Goal: Task Accomplishment & Management: Manage account settings

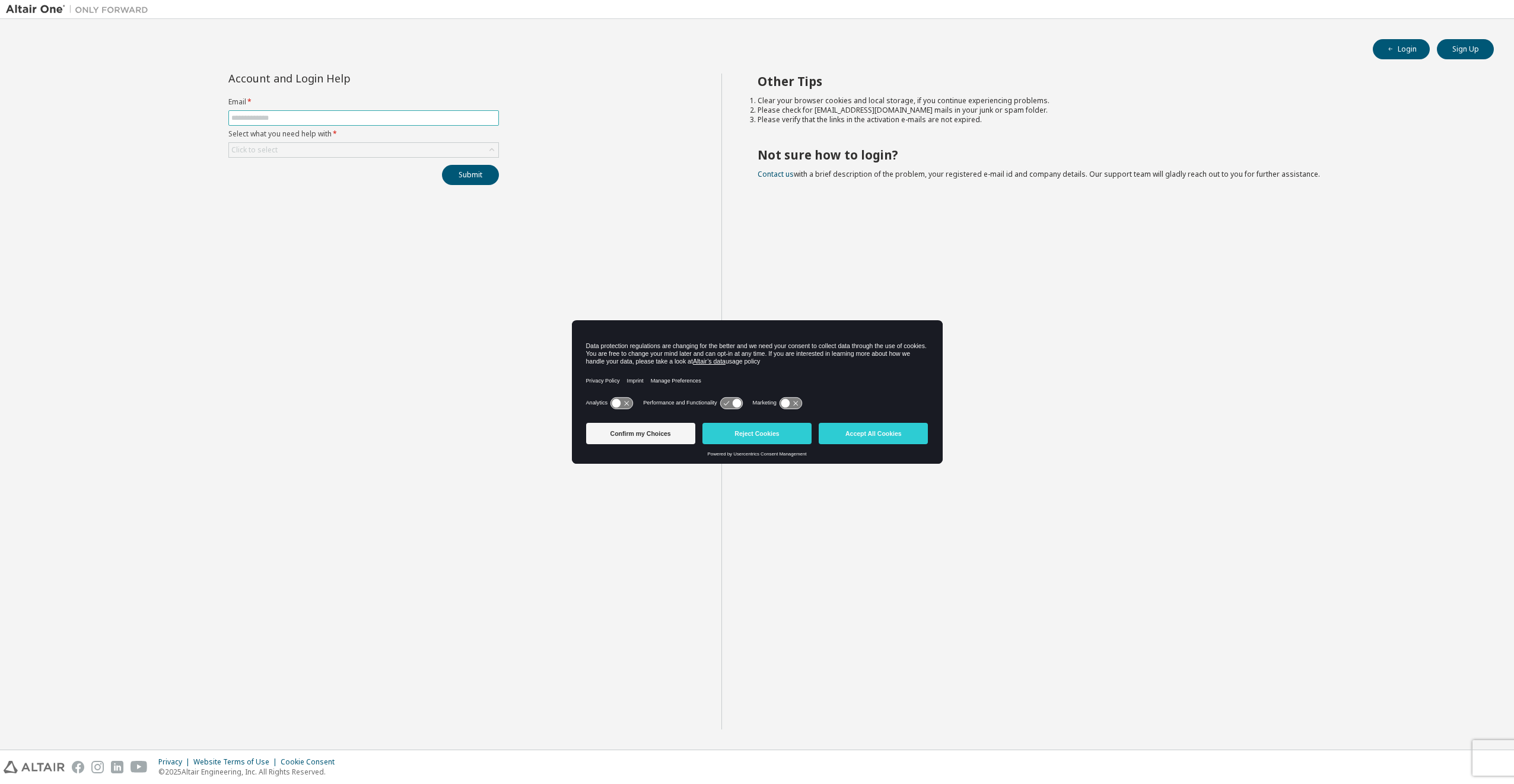
click at [328, 118] on input "text" at bounding box center [363, 118] width 265 height 9
type input "**********"
click at [363, 153] on div "Click to select" at bounding box center [364, 150] width 269 height 15
click at [354, 179] on li "I forgot my password" at bounding box center [363, 183] width 267 height 16
click at [458, 180] on button "Submit" at bounding box center [470, 175] width 57 height 20
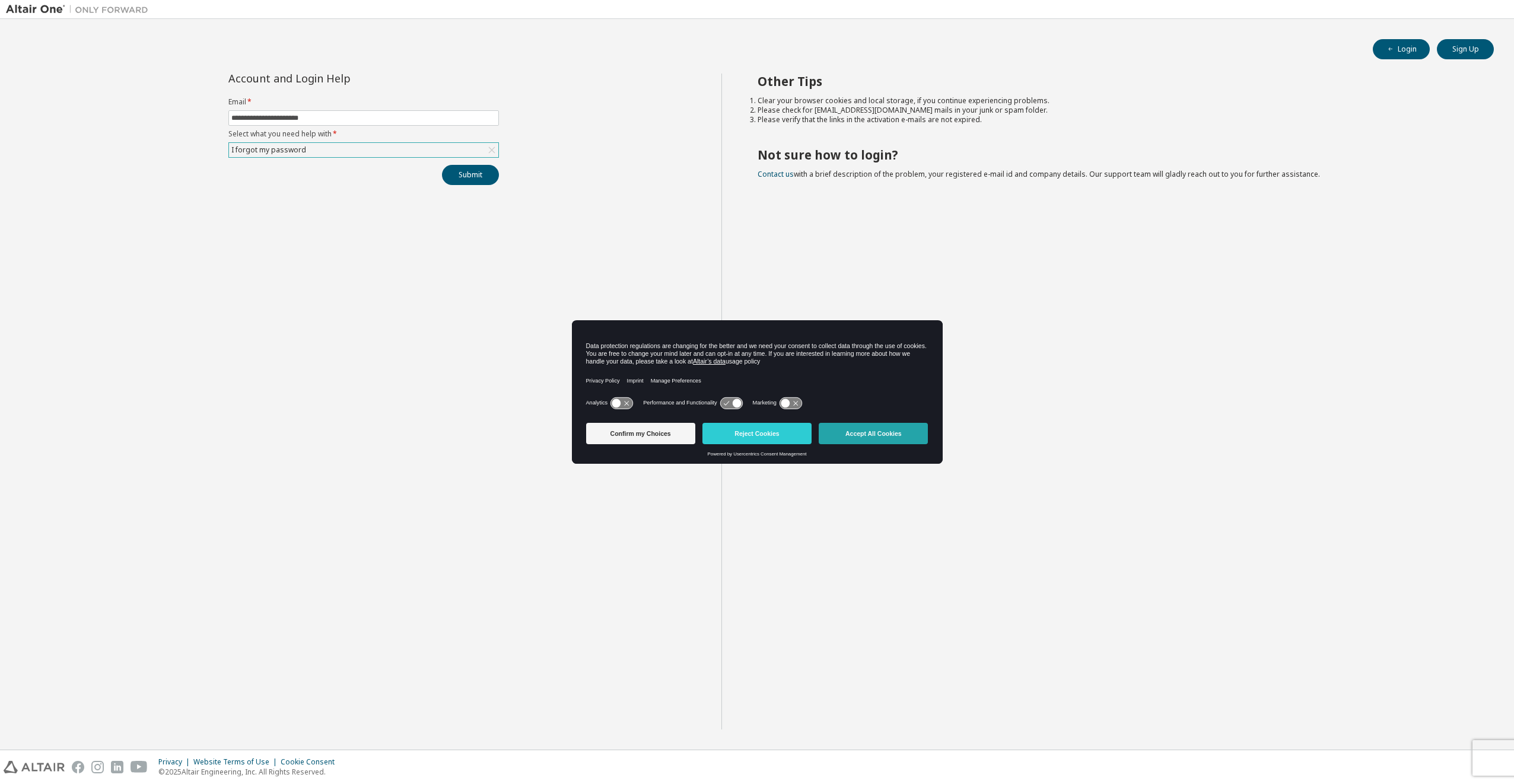
click at [877, 436] on button "Accept All Cookies" at bounding box center [872, 433] width 109 height 21
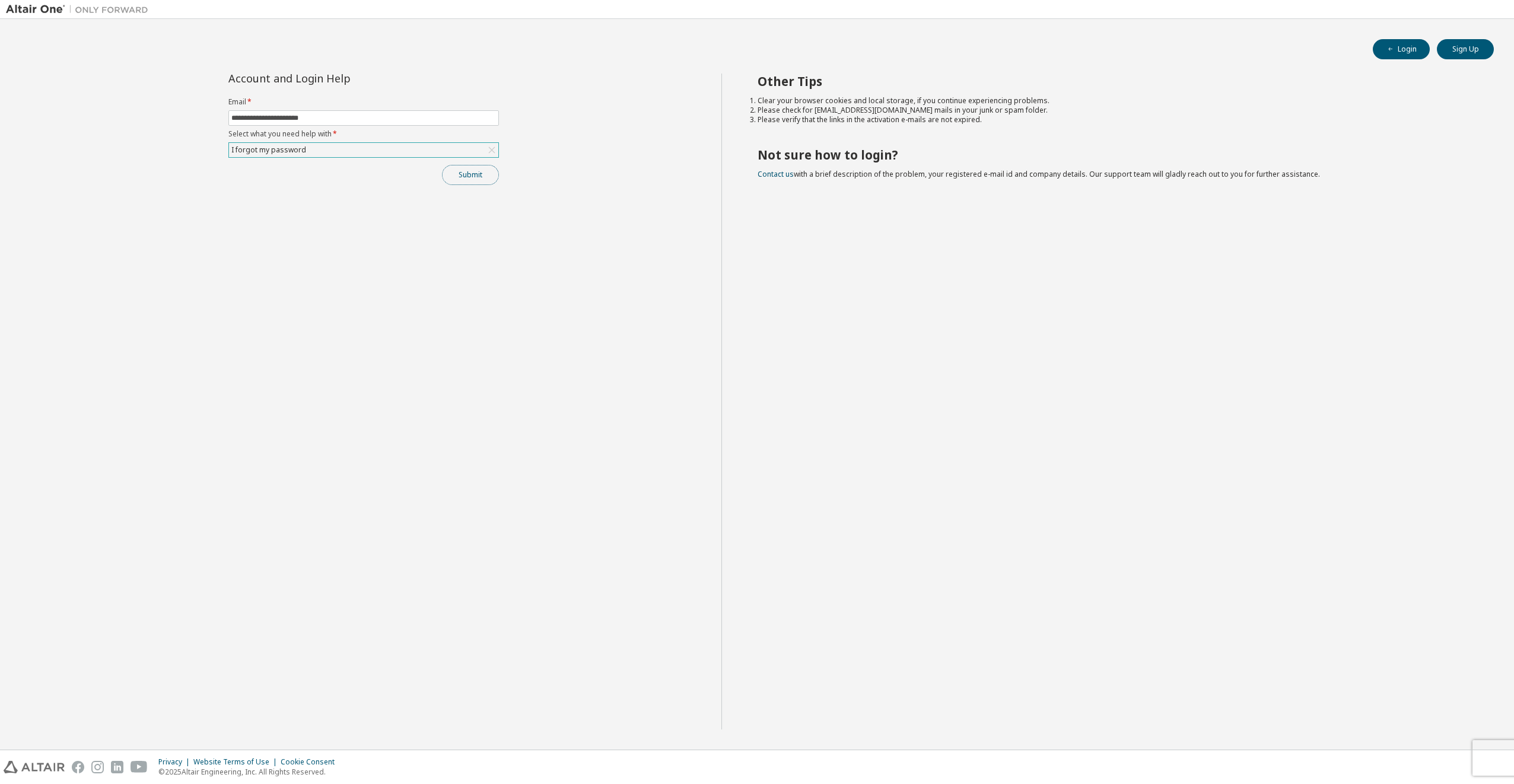
click at [480, 175] on button "Submit" at bounding box center [470, 175] width 57 height 20
click at [1396, 49] on span "button" at bounding box center [1390, 49] width 9 height 9
